Goal: Find specific page/section: Find specific page/section

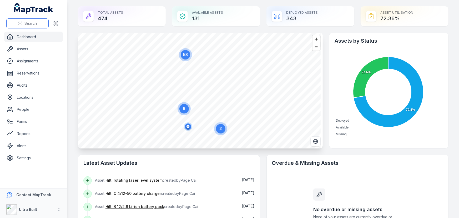
click at [26, 26] on span "Search" at bounding box center [30, 23] width 12 height 5
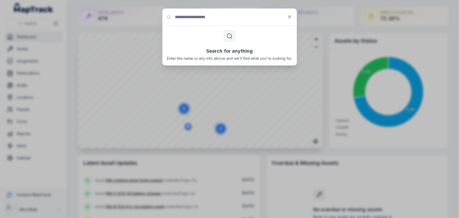
click at [220, 20] on input "Search for anything" at bounding box center [229, 17] width 134 height 17
type input "**********"
click at [292, 16] on icon at bounding box center [289, 16] width 5 height 5
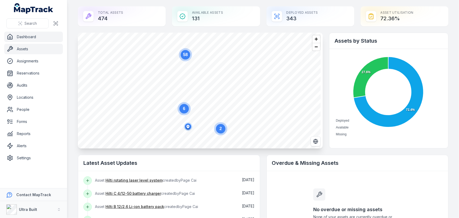
click at [25, 49] on link "Assets" at bounding box center [33, 49] width 59 height 11
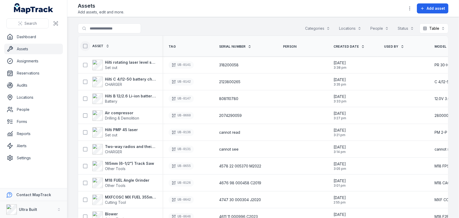
click at [84, 45] on icon at bounding box center [85, 45] width 5 height 5
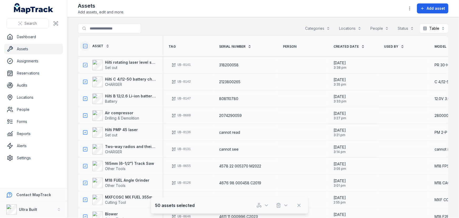
click at [84, 45] on icon at bounding box center [85, 45] width 5 height 5
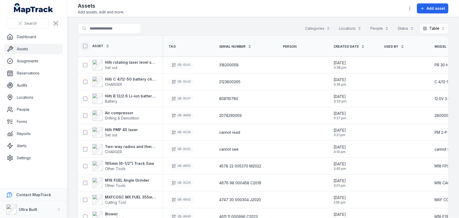
click at [84, 45] on icon at bounding box center [85, 45] width 5 height 5
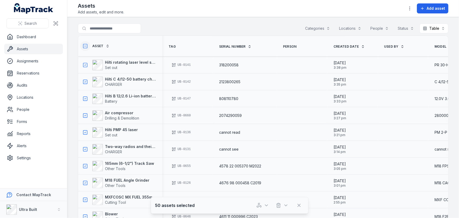
click at [84, 45] on icon at bounding box center [85, 45] width 5 height 5
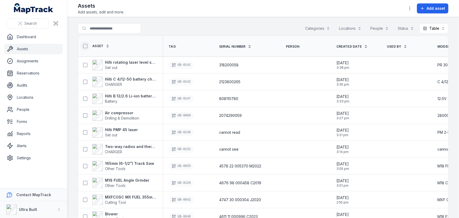
click at [318, 27] on button "Categories" at bounding box center [318, 28] width 32 height 10
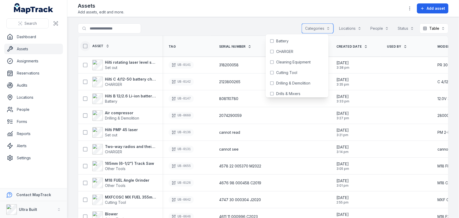
click at [318, 27] on button "Categories" at bounding box center [318, 28] width 32 height 10
click at [350, 26] on button "Locations" at bounding box center [349, 28] width 29 height 10
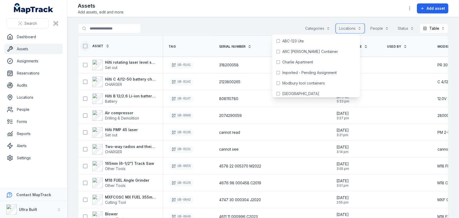
click at [350, 26] on button "Locations" at bounding box center [349, 28] width 29 height 10
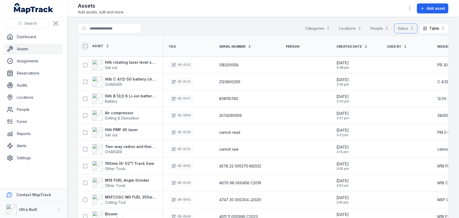
click at [400, 26] on button "Status" at bounding box center [405, 28] width 23 height 10
click at [429, 26] on button "Table *****" at bounding box center [433, 28] width 29 height 10
click at [427, 54] on span "List" at bounding box center [425, 51] width 6 height 5
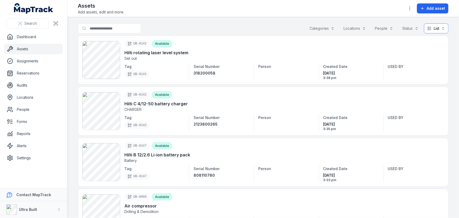
click at [424, 28] on button "List ****" at bounding box center [436, 28] width 24 height 10
